Goal: Submit feedback/report problem

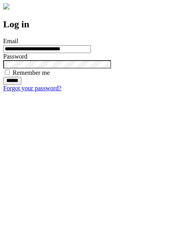
click at [21, 85] on input "******" at bounding box center [12, 81] width 18 height 8
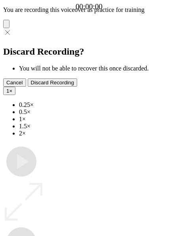
type input "**********"
